Goal: Task Accomplishment & Management: Use online tool/utility

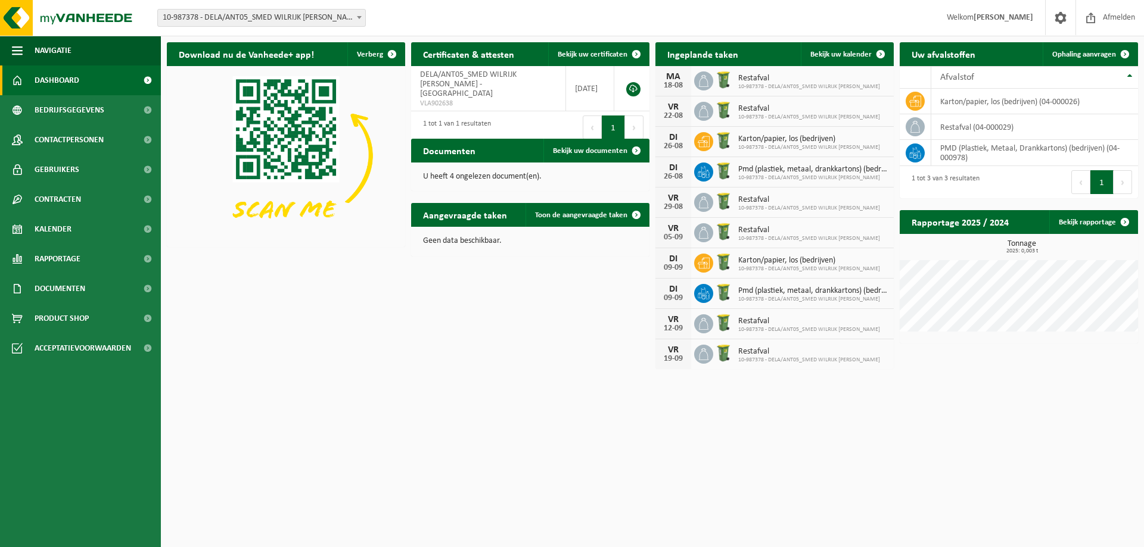
click at [767, 79] on span "Restafval" at bounding box center [809, 79] width 142 height 10
click at [747, 89] on span "10-987378 - DELA/ANT05_SMED WILRIJK JULES MORETUSLEI" at bounding box center [809, 86] width 142 height 7
click at [733, 78] on div "Restafval 10-987378 - DELA/ANT05_SMED WILRIJK JULES MORETUSLEI" at bounding box center [806, 81] width 148 height 18
drag, startPoint x: 722, startPoint y: 82, endPoint x: 705, endPoint y: 83, distance: 16.7
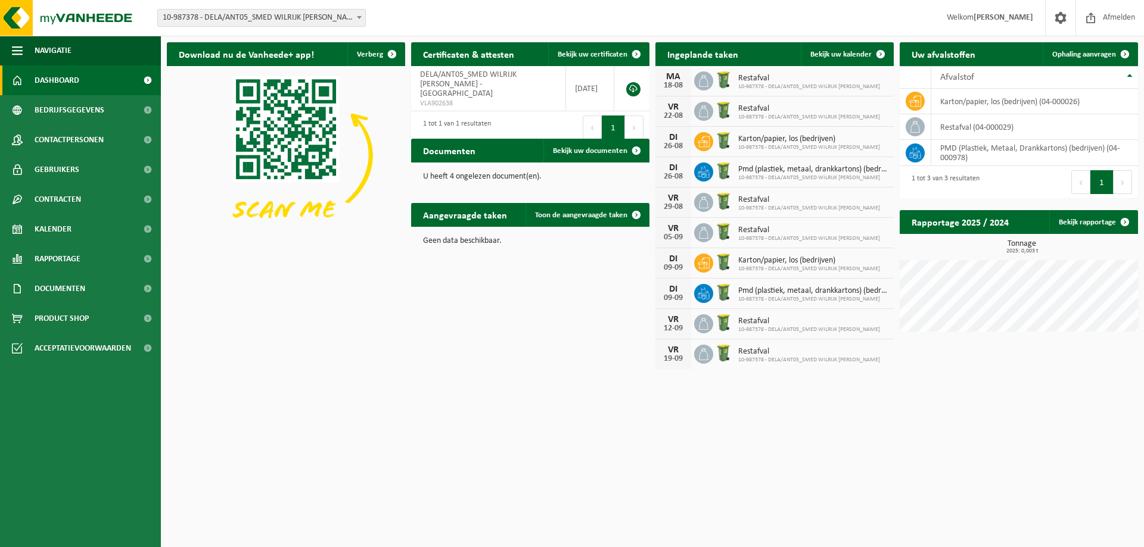
click at [705, 83] on icon at bounding box center [703, 81] width 12 height 12
click at [86, 220] on link "Kalender" at bounding box center [80, 229] width 161 height 30
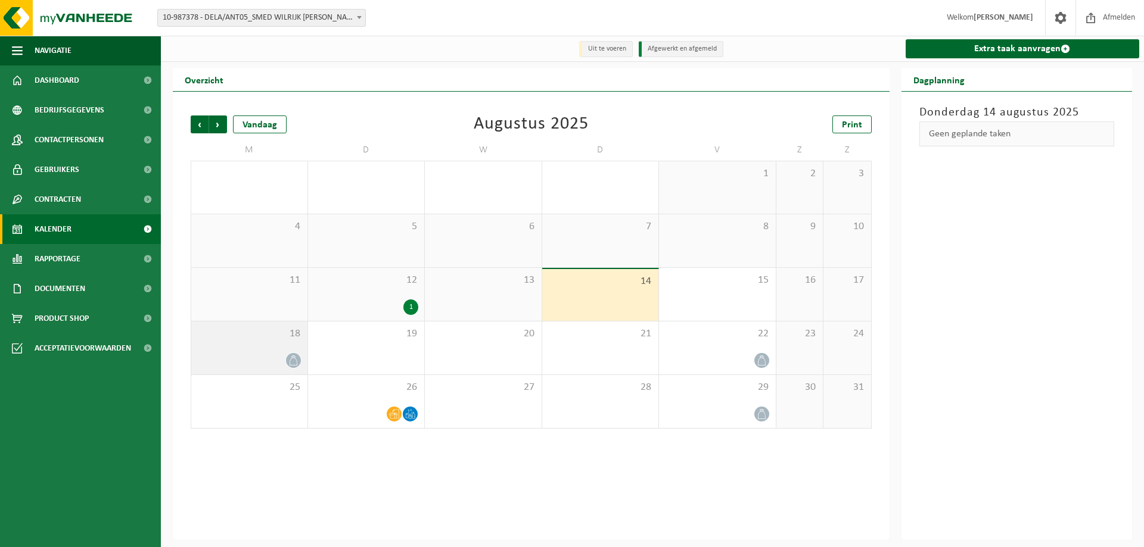
click at [293, 360] on icon at bounding box center [293, 361] width 10 height 10
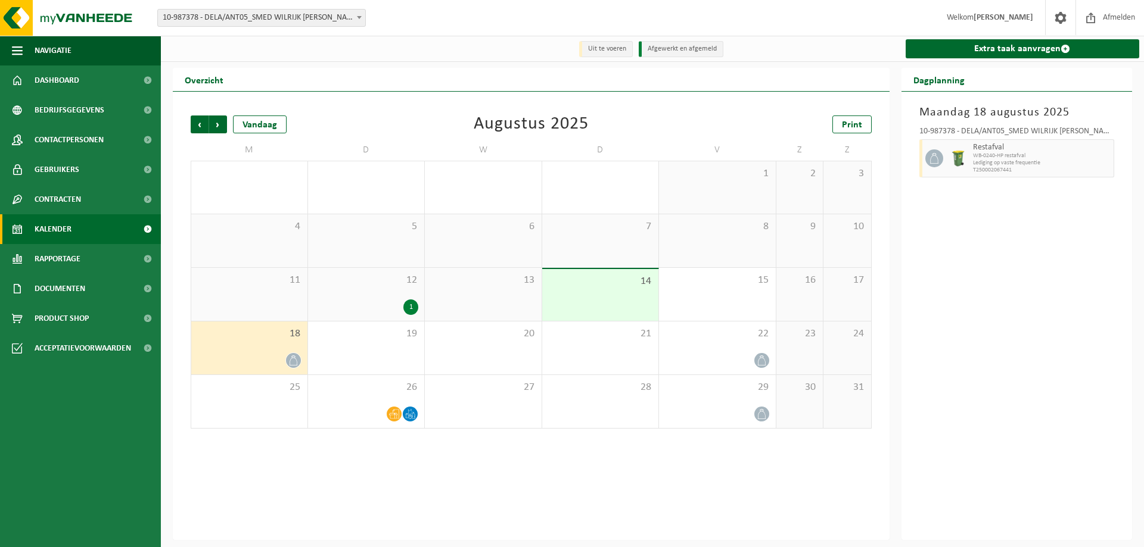
click at [293, 360] on icon at bounding box center [293, 361] width 10 height 10
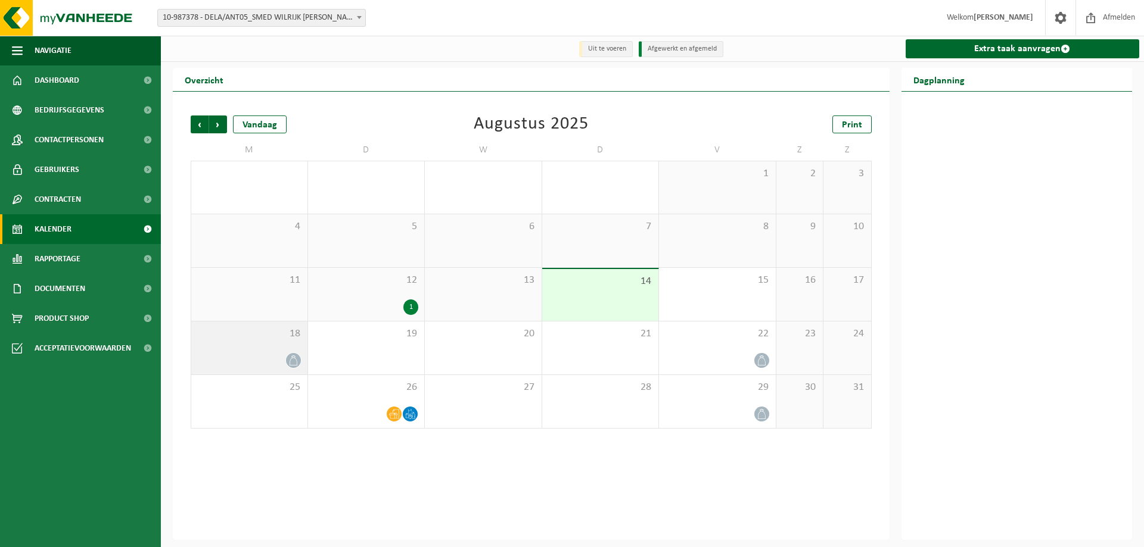
click at [293, 360] on icon at bounding box center [293, 361] width 10 height 10
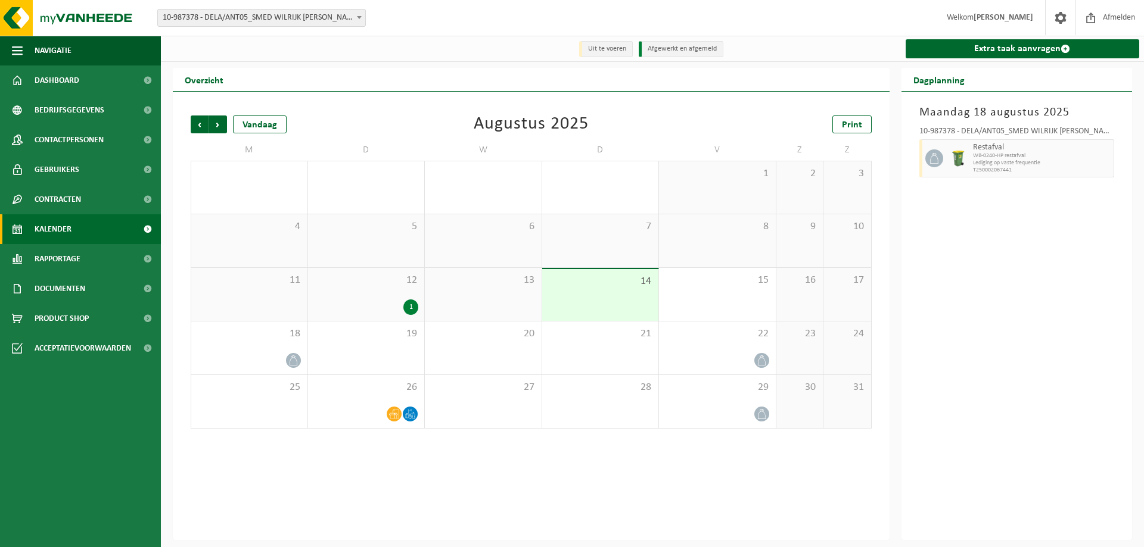
click at [933, 161] on icon at bounding box center [934, 158] width 11 height 11
click at [933, 160] on icon at bounding box center [934, 158] width 11 height 11
click at [973, 160] on span "Lediging op vaste frequentie" at bounding box center [1042, 163] width 138 height 7
drag, startPoint x: 975, startPoint y: 160, endPoint x: 80, endPoint y: 115, distance: 895.7
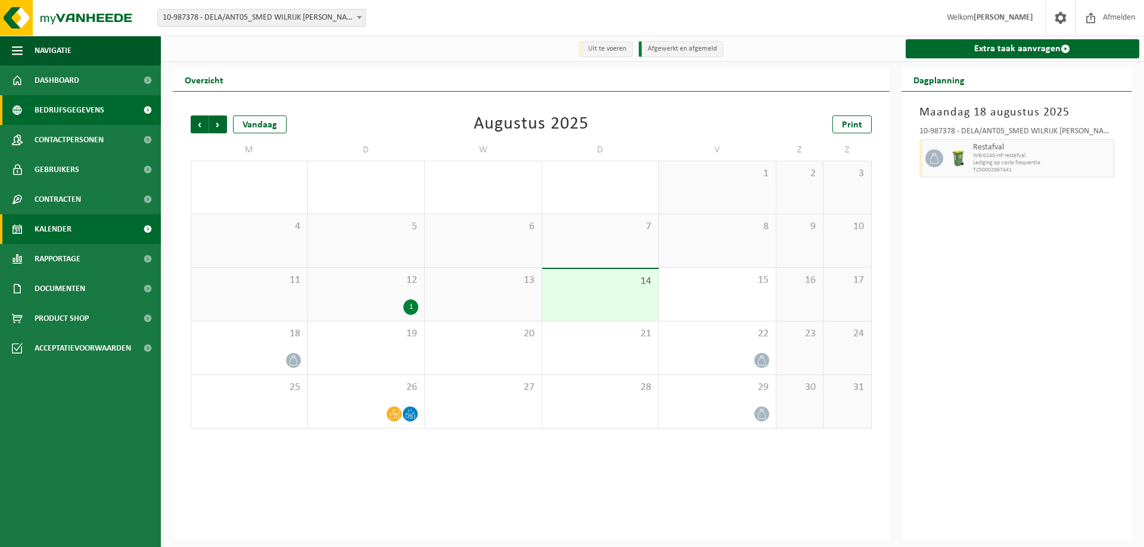
click at [80, 115] on span "Bedrijfsgegevens" at bounding box center [70, 110] width 70 height 30
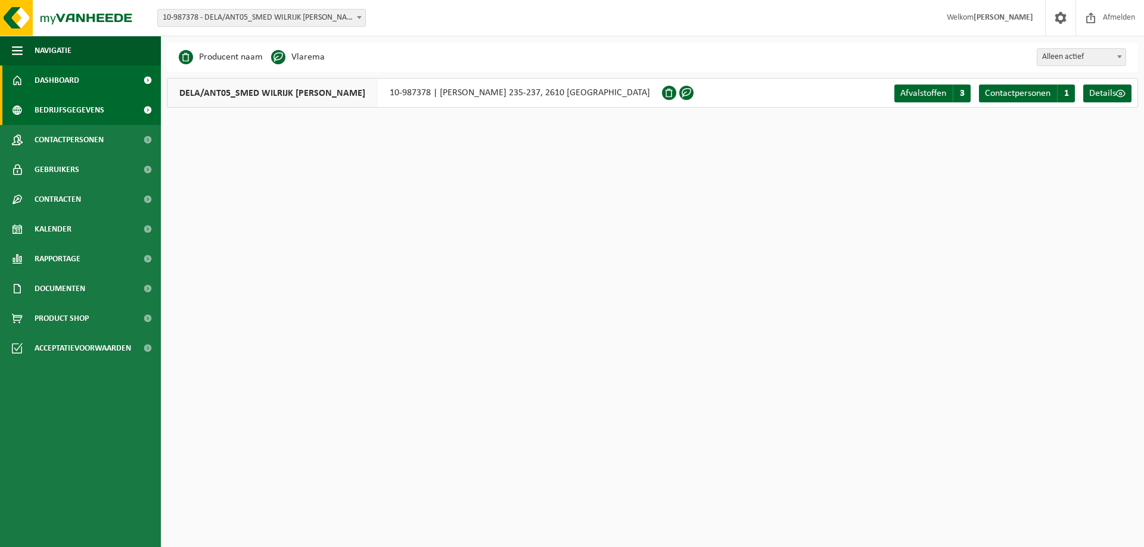
click at [76, 83] on span "Dashboard" at bounding box center [57, 81] width 45 height 30
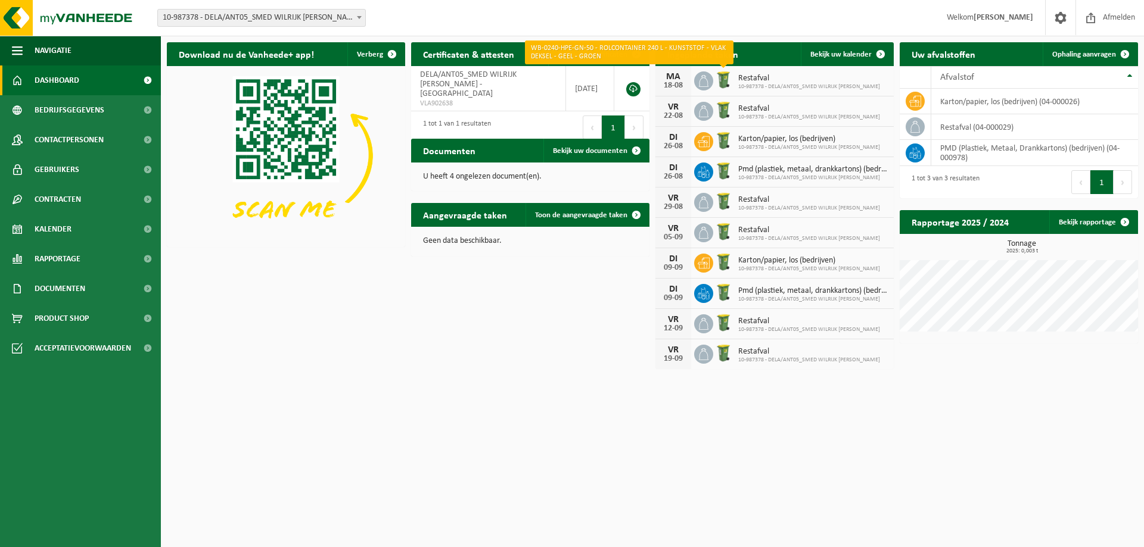
click at [725, 77] on img at bounding box center [723, 80] width 20 height 20
click at [725, 80] on img at bounding box center [723, 80] width 20 height 20
click at [747, 79] on span "Restafval" at bounding box center [809, 79] width 142 height 10
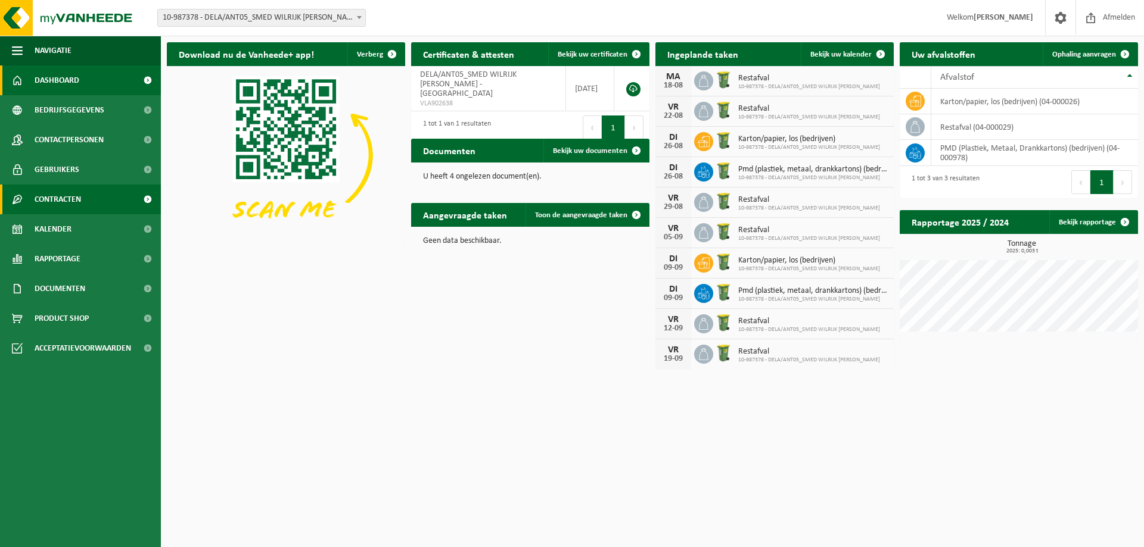
click at [51, 204] on span "Contracten" at bounding box center [58, 200] width 46 height 30
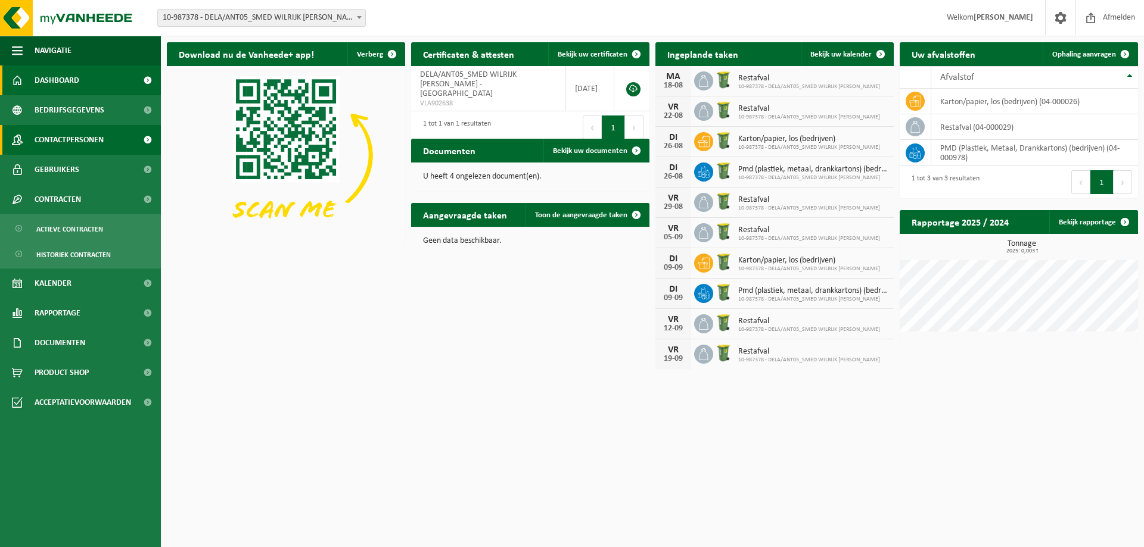
click at [70, 147] on span "Contactpersonen" at bounding box center [69, 140] width 69 height 30
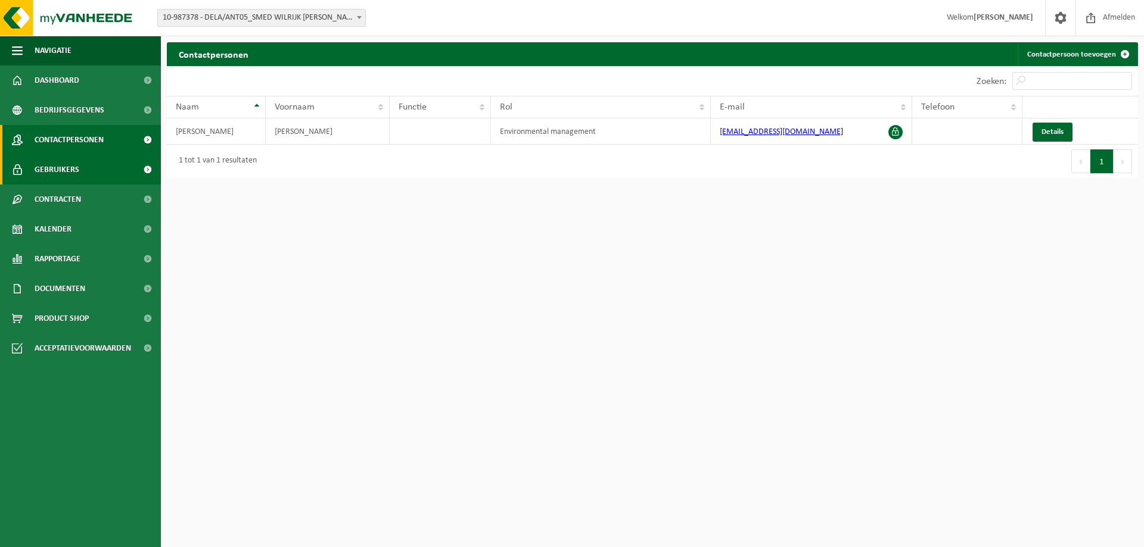
click at [76, 168] on span "Gebruikers" at bounding box center [57, 170] width 45 height 30
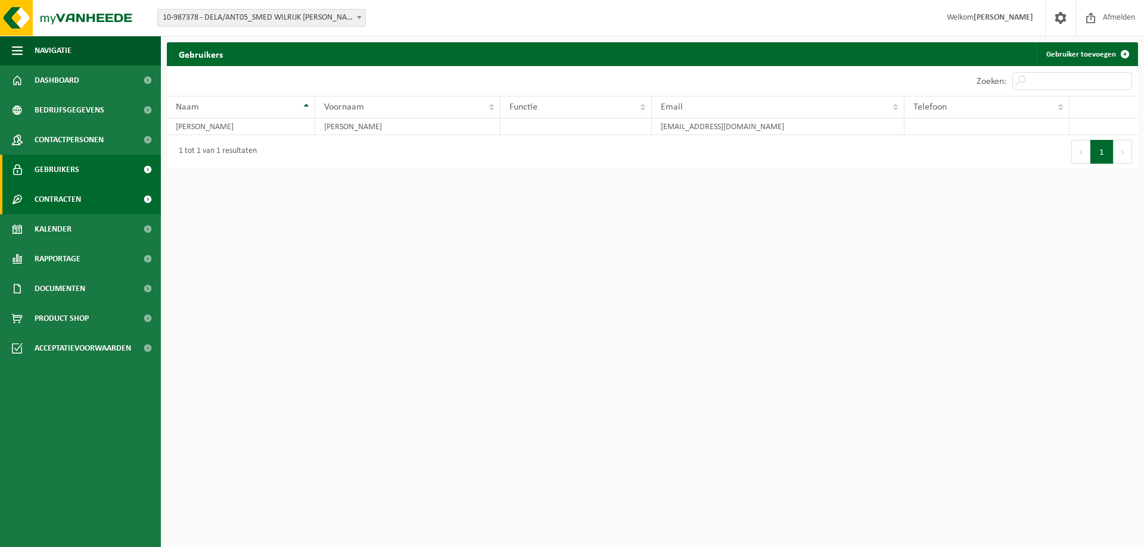
click at [117, 201] on link "Contracten" at bounding box center [80, 200] width 161 height 30
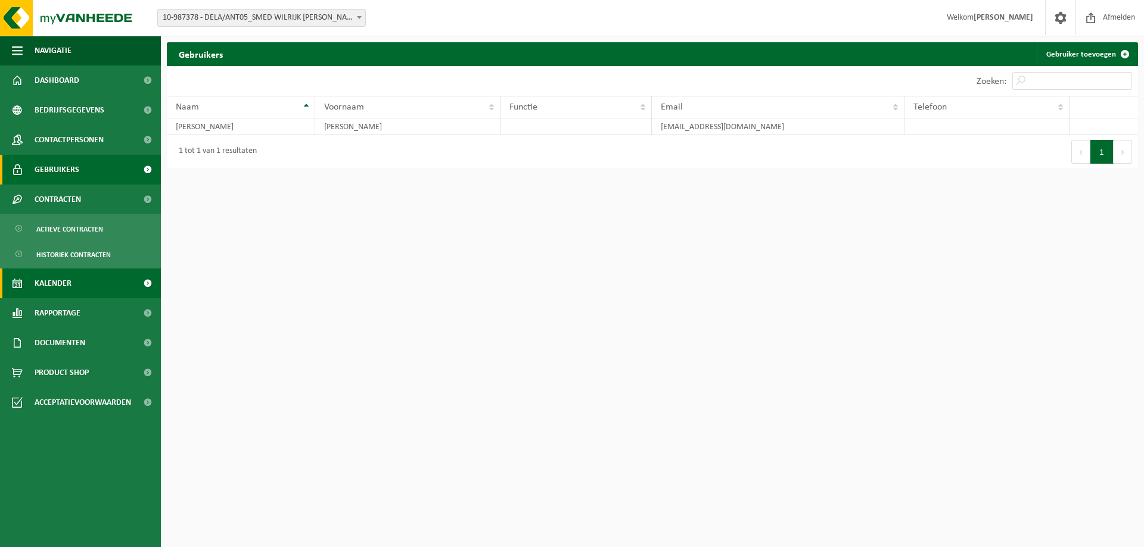
click at [62, 288] on span "Kalender" at bounding box center [53, 284] width 37 height 30
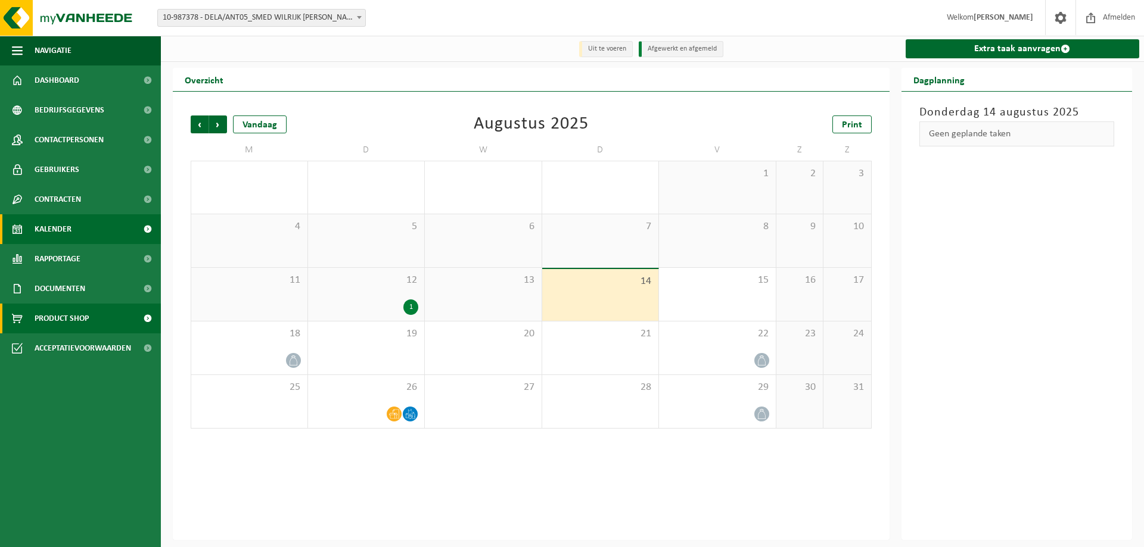
click at [57, 319] on span "Product Shop" at bounding box center [62, 319] width 54 height 30
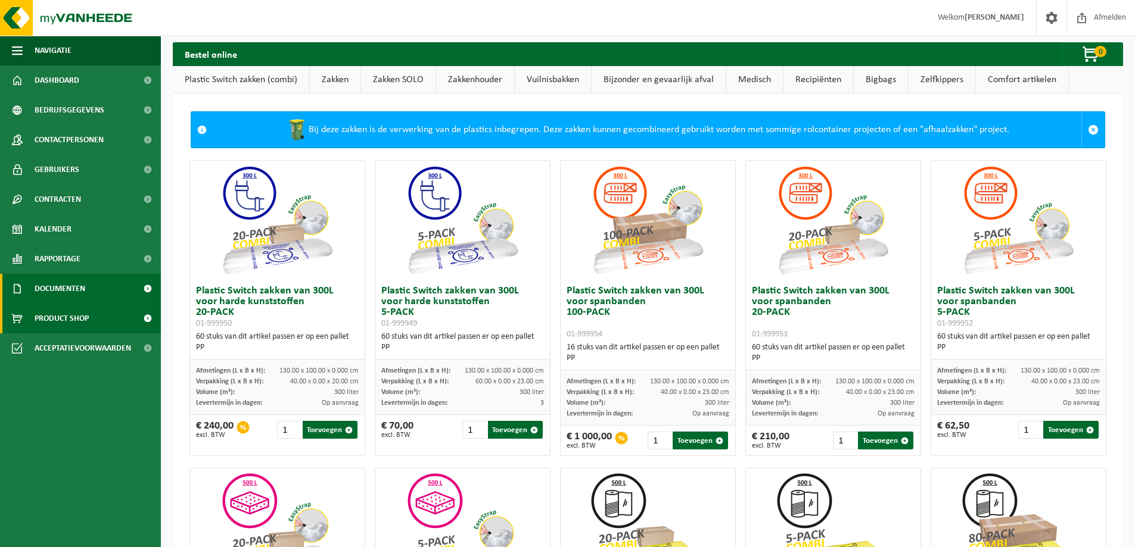
click at [56, 288] on span "Documenten" at bounding box center [60, 289] width 51 height 30
click at [74, 292] on span "Documenten" at bounding box center [60, 289] width 51 height 30
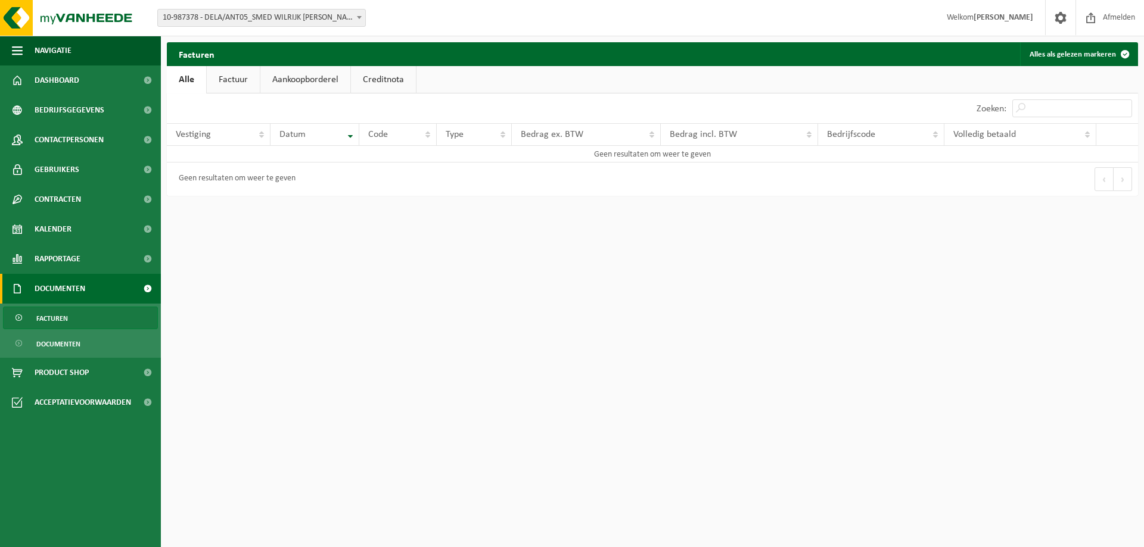
click at [62, 291] on span "Documenten" at bounding box center [60, 289] width 51 height 30
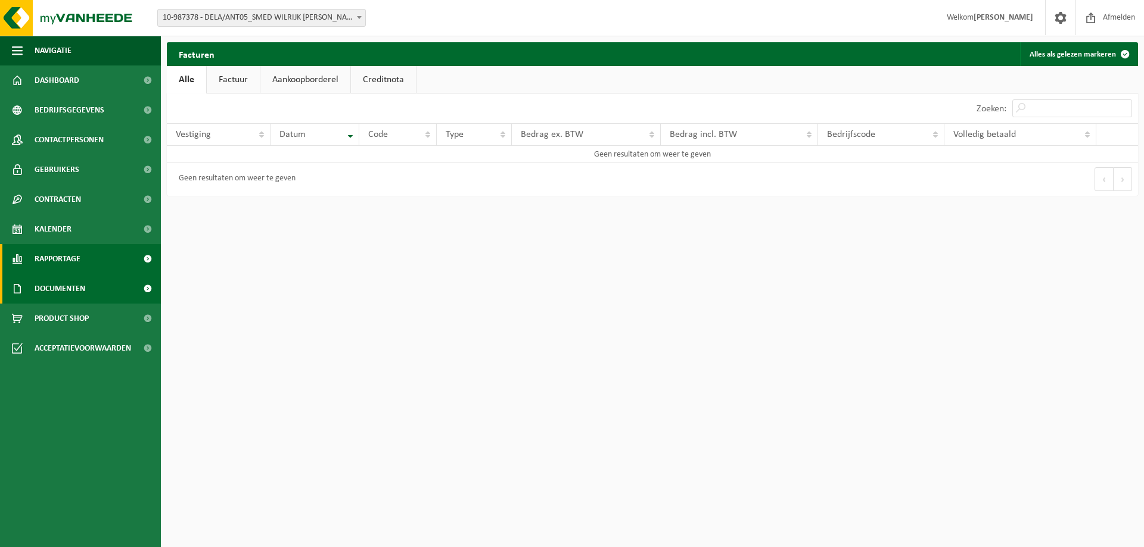
click at [77, 253] on span "Rapportage" at bounding box center [58, 259] width 46 height 30
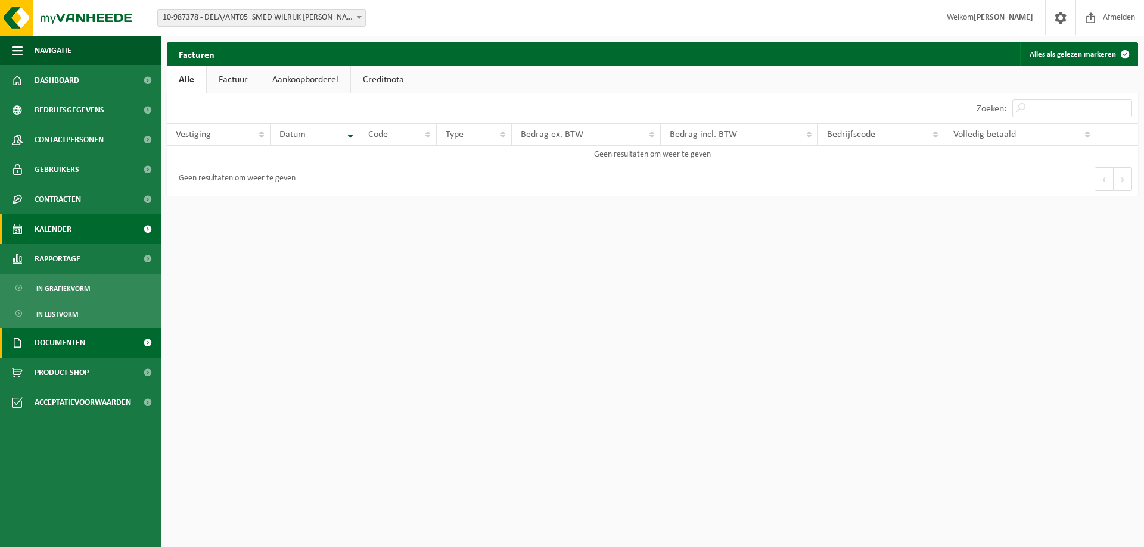
click at [71, 232] on link "Kalender" at bounding box center [80, 229] width 161 height 30
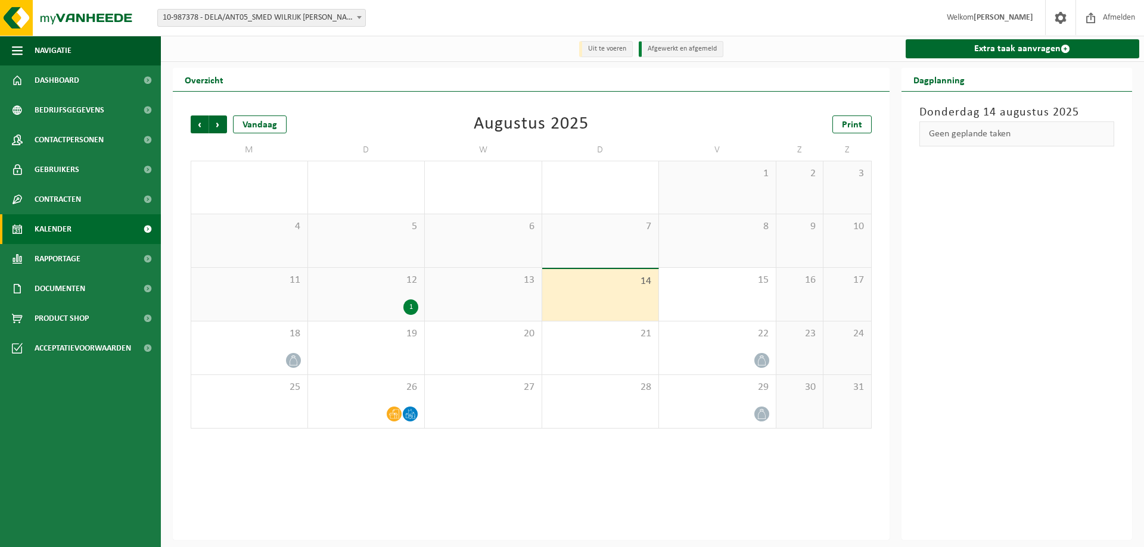
click at [698, 45] on li "Afgewerkt en afgemeld" at bounding box center [680, 49] width 85 height 16
click at [1013, 41] on link "Extra taak aanvragen" at bounding box center [1022, 48] width 234 height 19
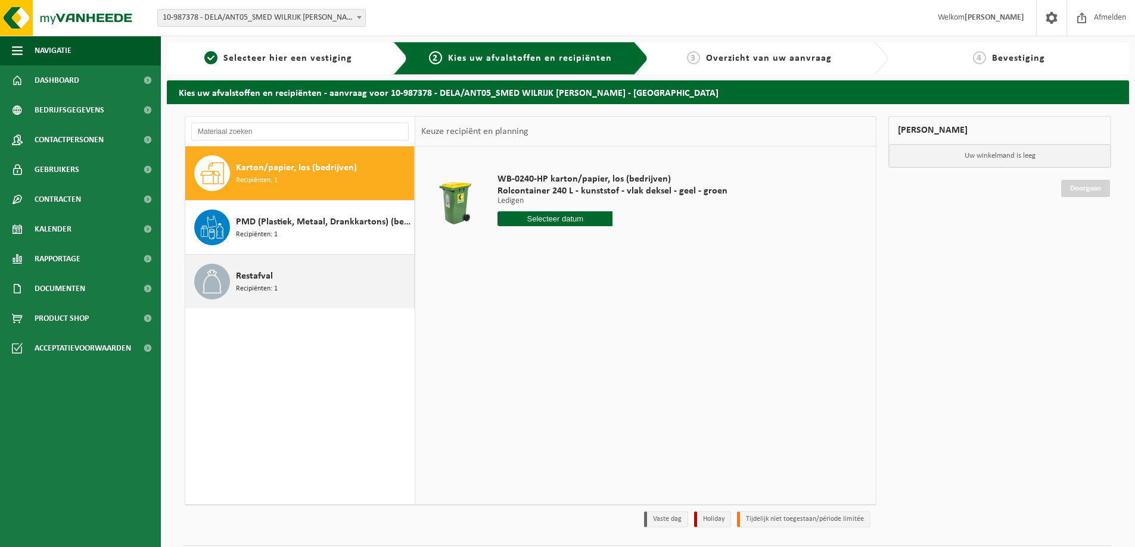
click at [280, 270] on div "Restafval Recipiënten: 1" at bounding box center [323, 282] width 175 height 36
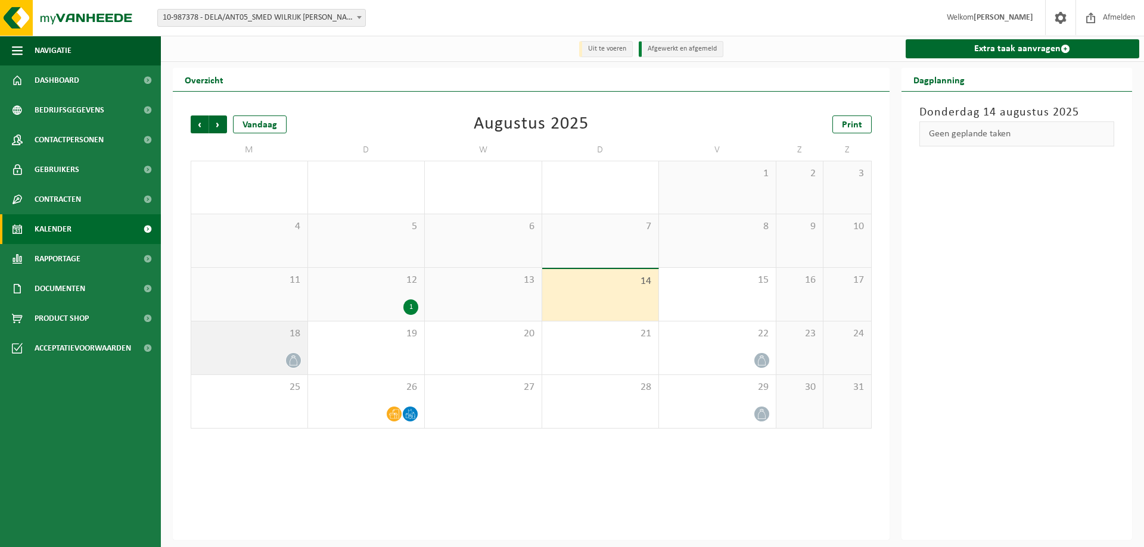
click at [292, 360] on icon at bounding box center [293, 361] width 10 height 10
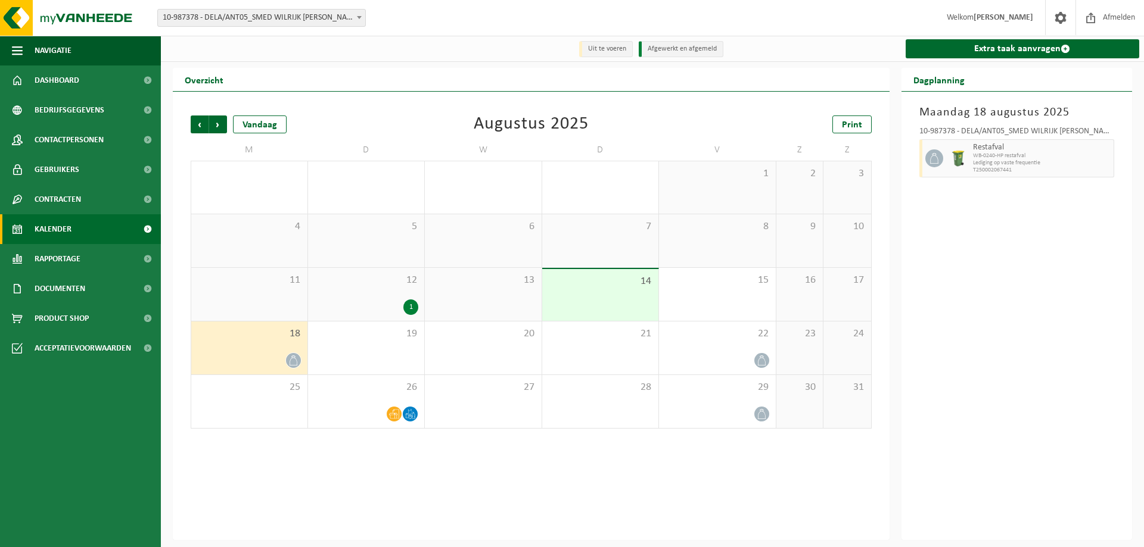
click at [407, 307] on div "1" at bounding box center [410, 307] width 15 height 15
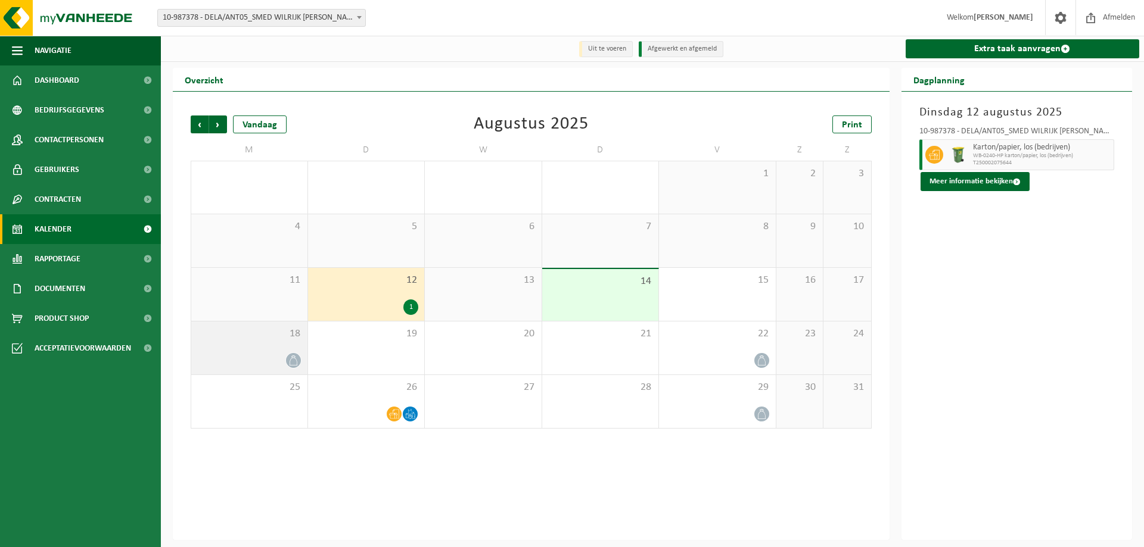
click at [288, 362] on icon at bounding box center [293, 361] width 10 height 10
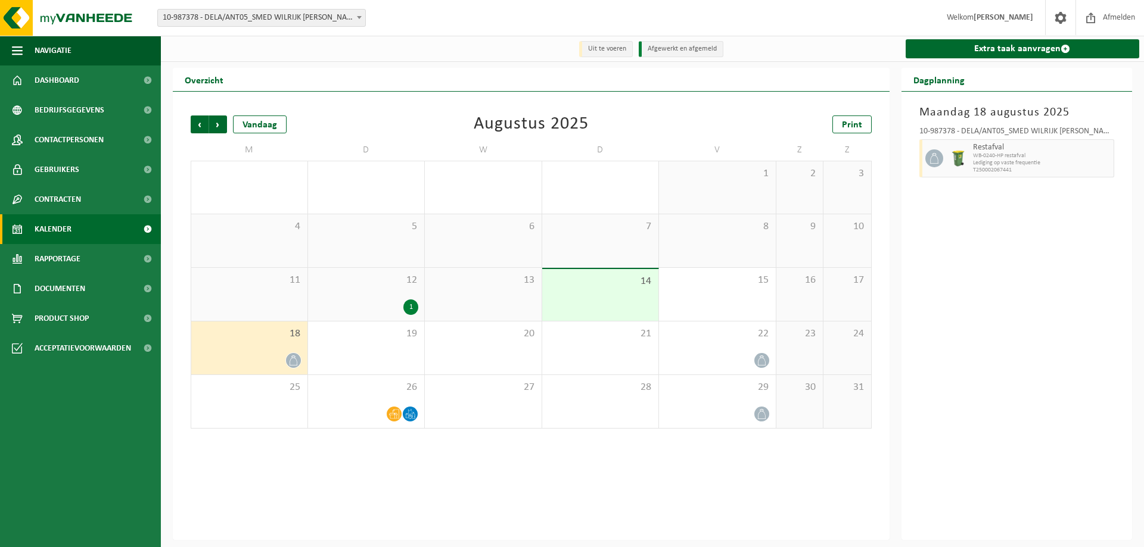
click at [290, 362] on icon at bounding box center [293, 361] width 10 height 10
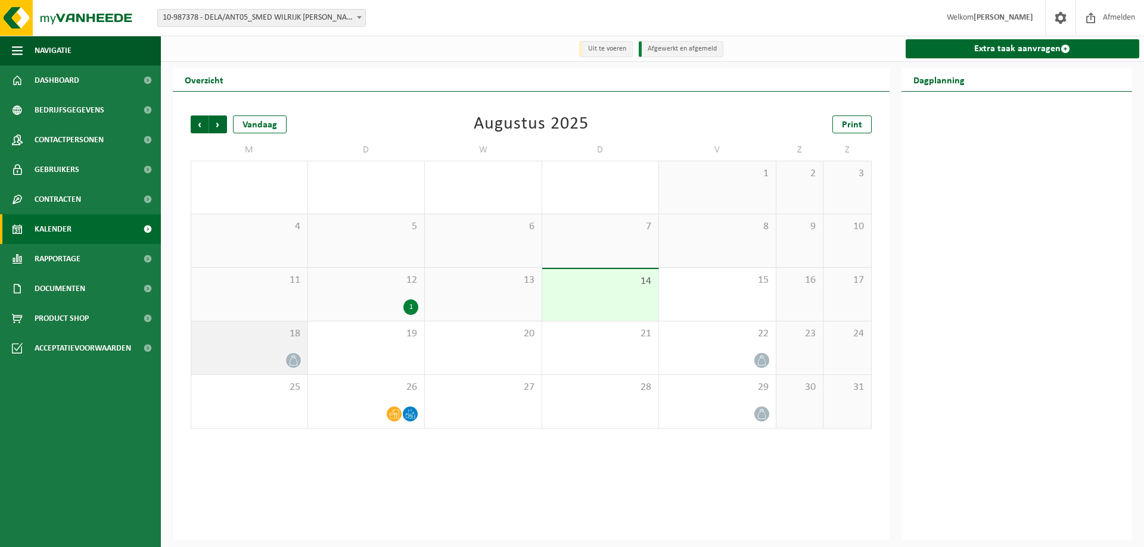
click at [290, 362] on icon at bounding box center [293, 361] width 10 height 10
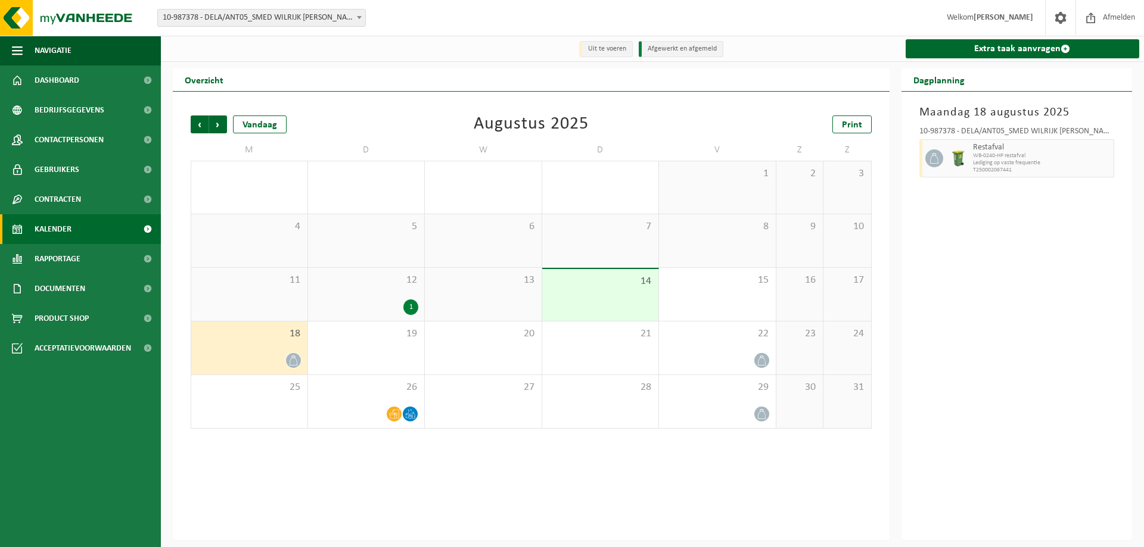
click at [986, 155] on span "WB-0240-HP restafval" at bounding box center [1042, 155] width 138 height 7
click at [921, 160] on div at bounding box center [932, 158] width 27 height 38
click at [937, 159] on icon at bounding box center [933, 158] width 8 height 11
click at [1061, 132] on div "10-987378 - DELA/ANT05_SMED WILRIJK [PERSON_NAME] - [GEOGRAPHIC_DATA]" at bounding box center [1016, 133] width 195 height 12
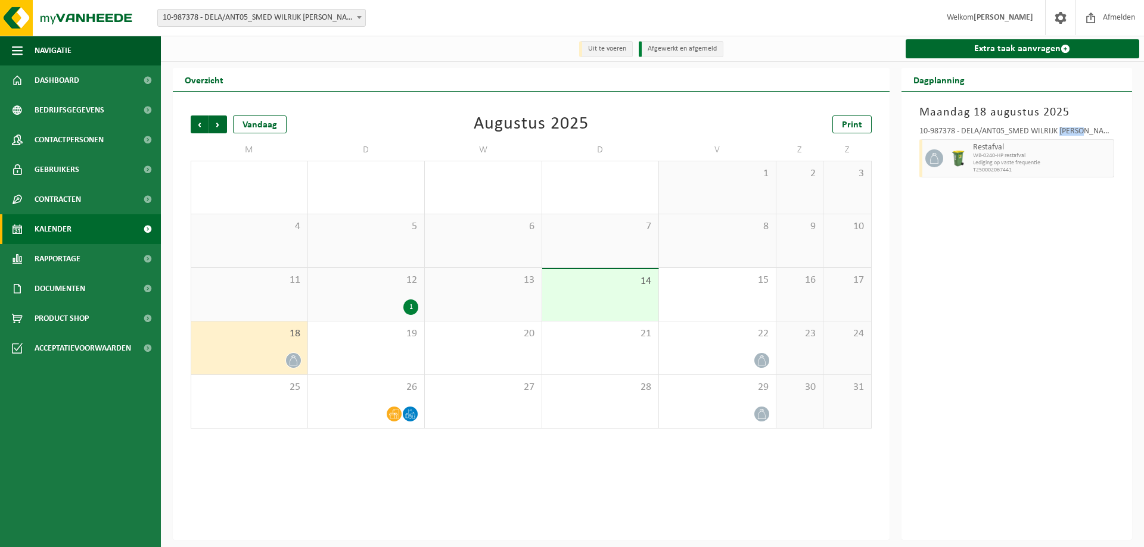
click at [1061, 132] on div "10-987378 - DELA/ANT05_SMED WILRIJK [PERSON_NAME] - [GEOGRAPHIC_DATA]" at bounding box center [1016, 133] width 195 height 12
click at [60, 49] on span "Navigatie" at bounding box center [53, 51] width 37 height 30
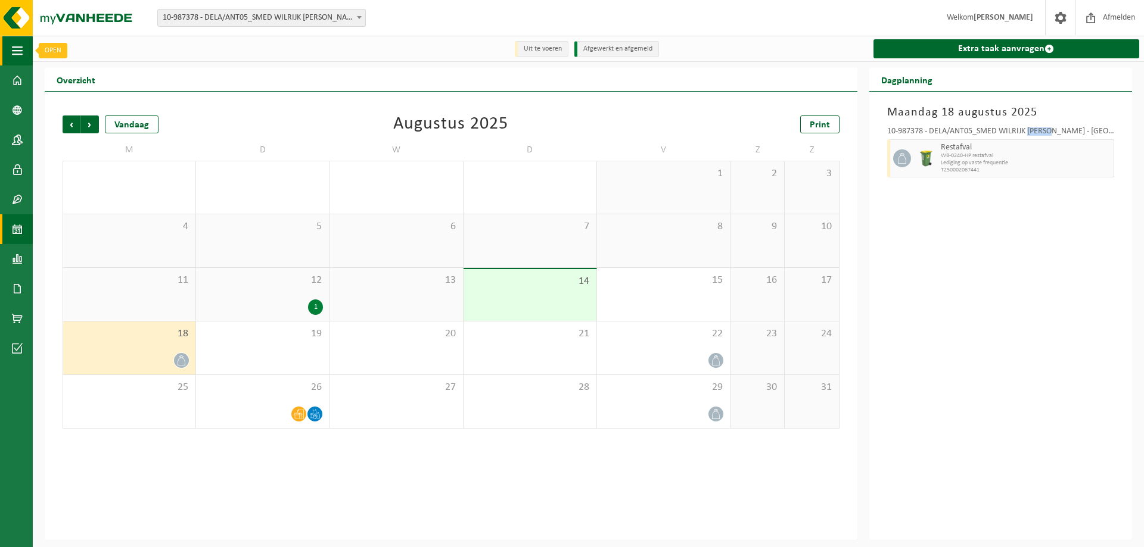
click at [13, 55] on span "button" at bounding box center [17, 51] width 11 height 30
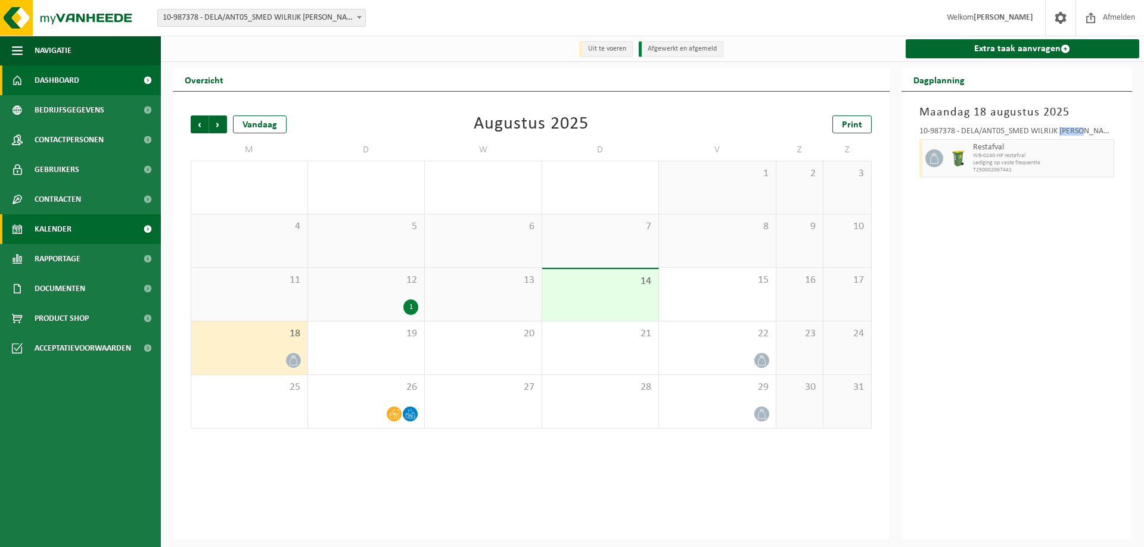
click at [81, 83] on link "Dashboard" at bounding box center [80, 81] width 161 height 30
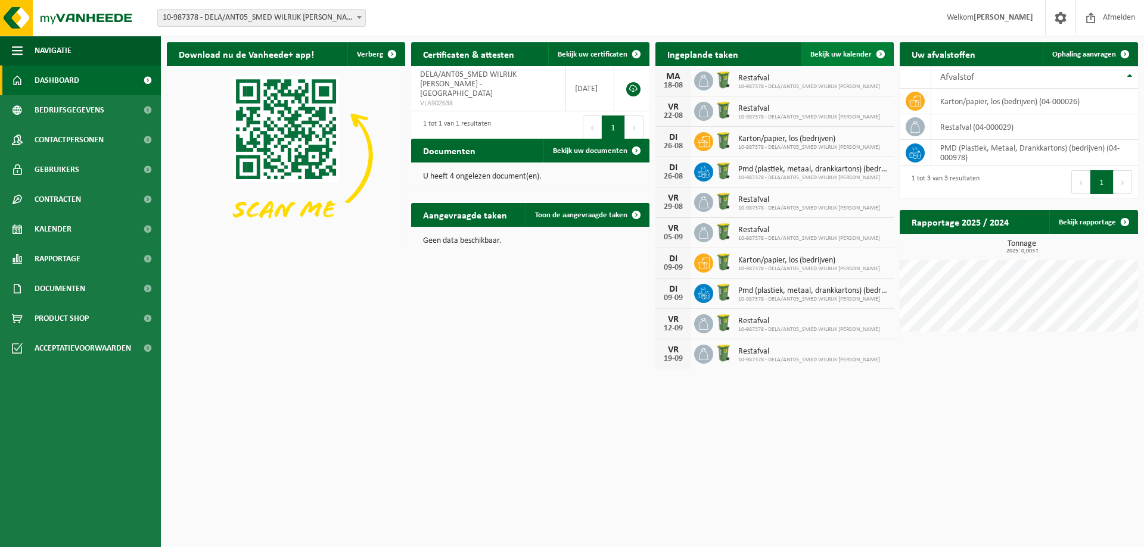
click at [853, 57] on span "Bekijk uw kalender" at bounding box center [840, 55] width 61 height 8
